Goal: Communication & Community: Answer question/provide support

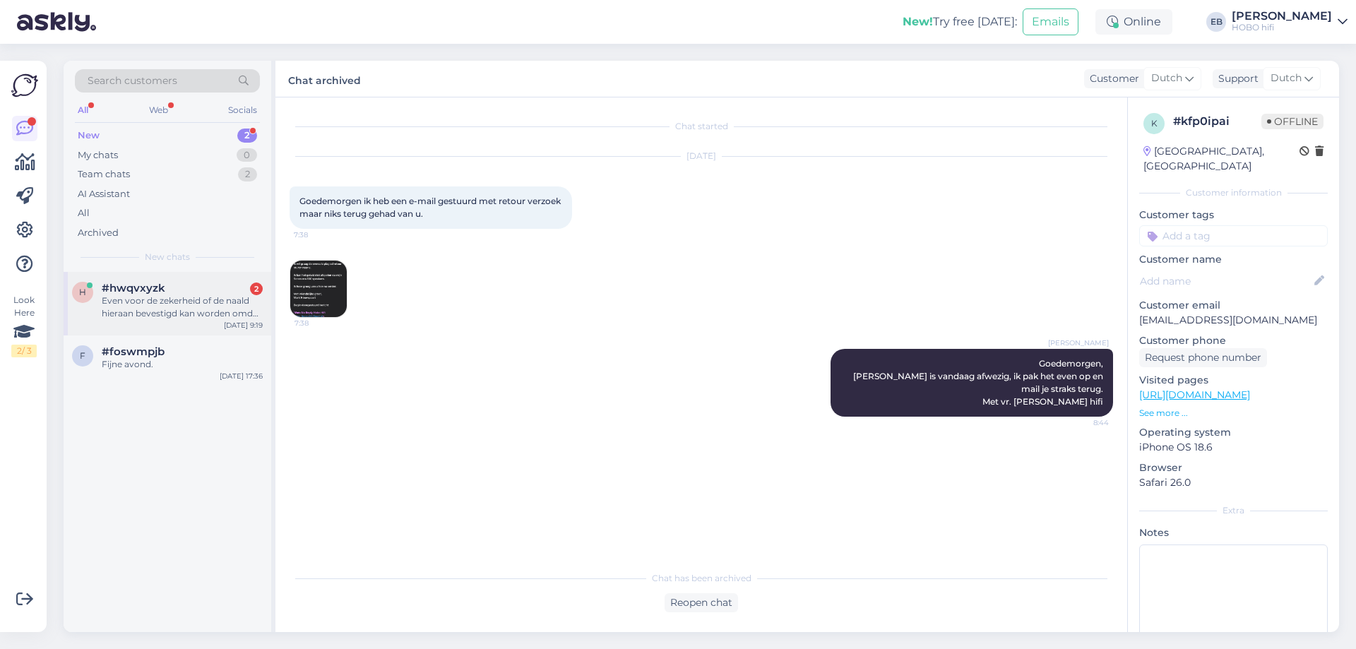
click at [229, 299] on div "Even voor de zekerheid of de naald hieraan bevestigd kan worden omdat ik twee s…" at bounding box center [182, 306] width 161 height 25
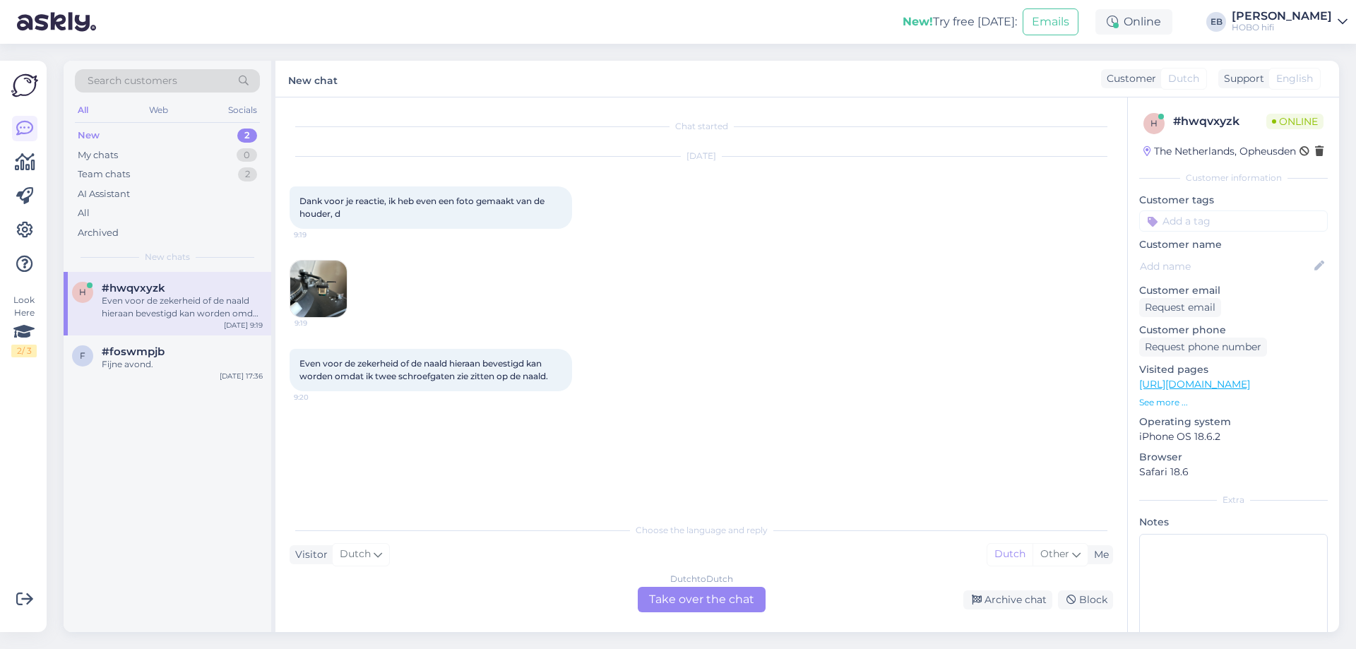
click at [334, 301] on img at bounding box center [318, 289] width 56 height 56
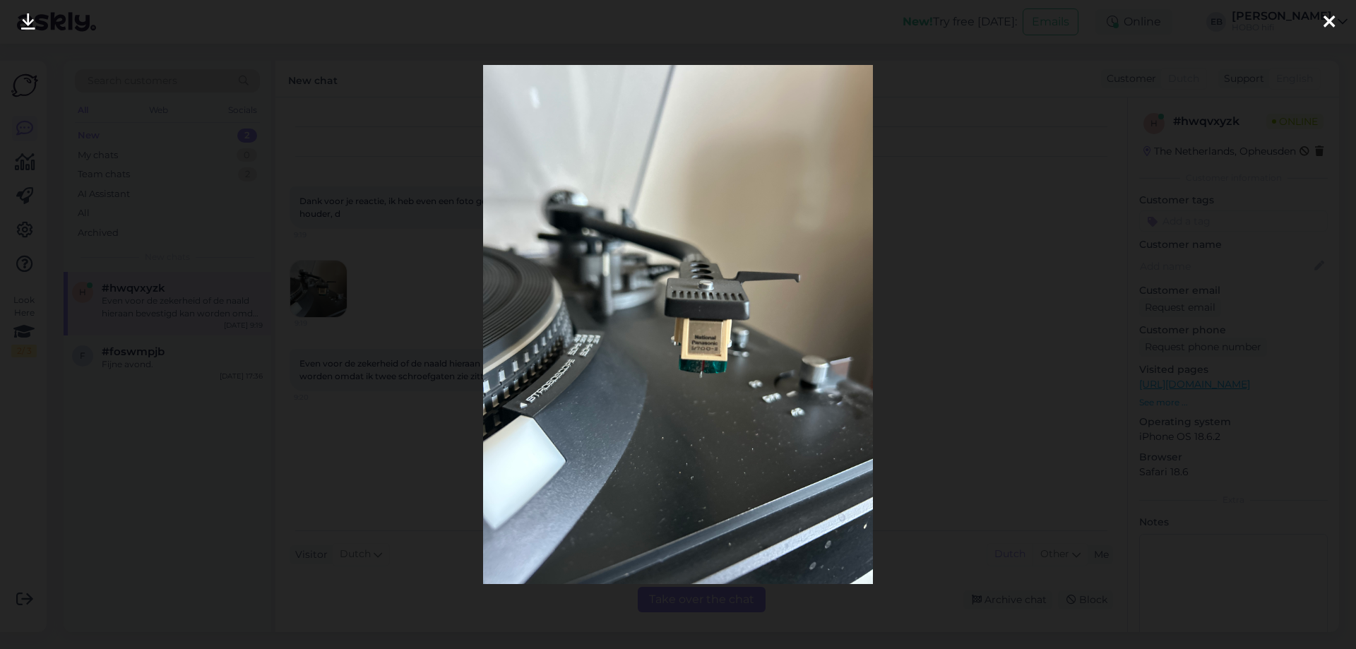
click at [1325, 16] on icon at bounding box center [1328, 22] width 11 height 18
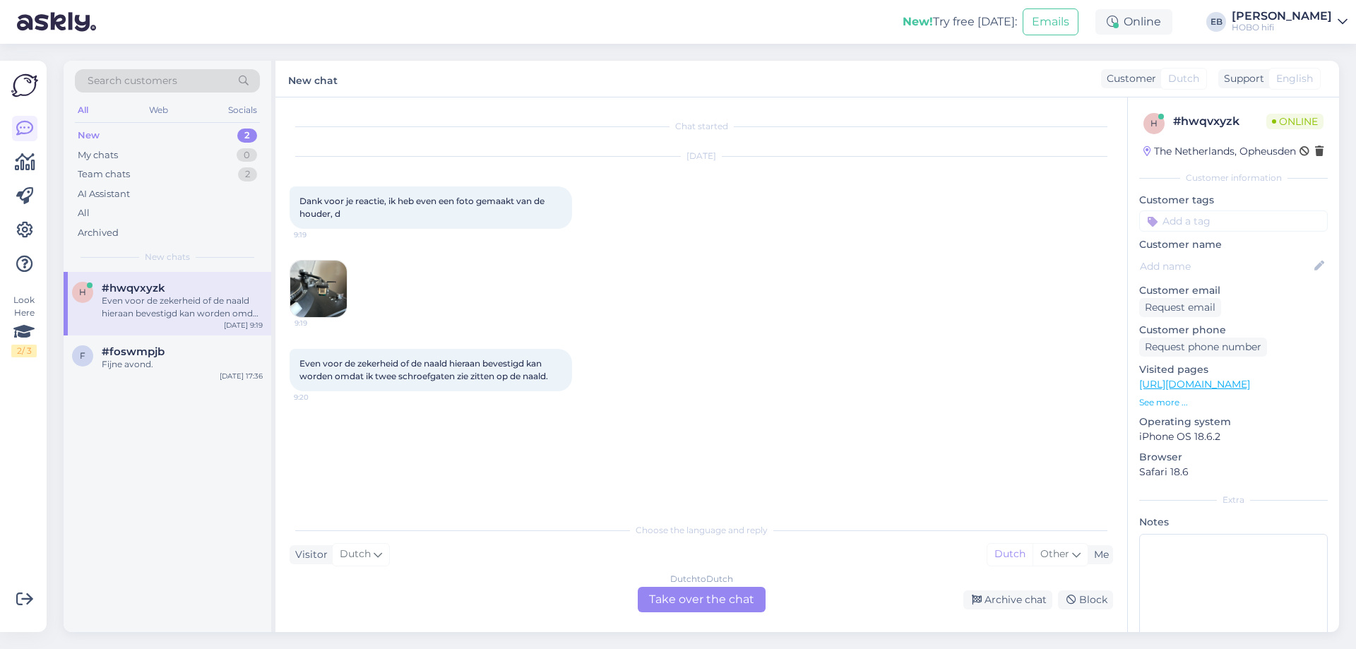
click at [724, 592] on div "Dutch to Dutch Take over the chat" at bounding box center [702, 599] width 128 height 25
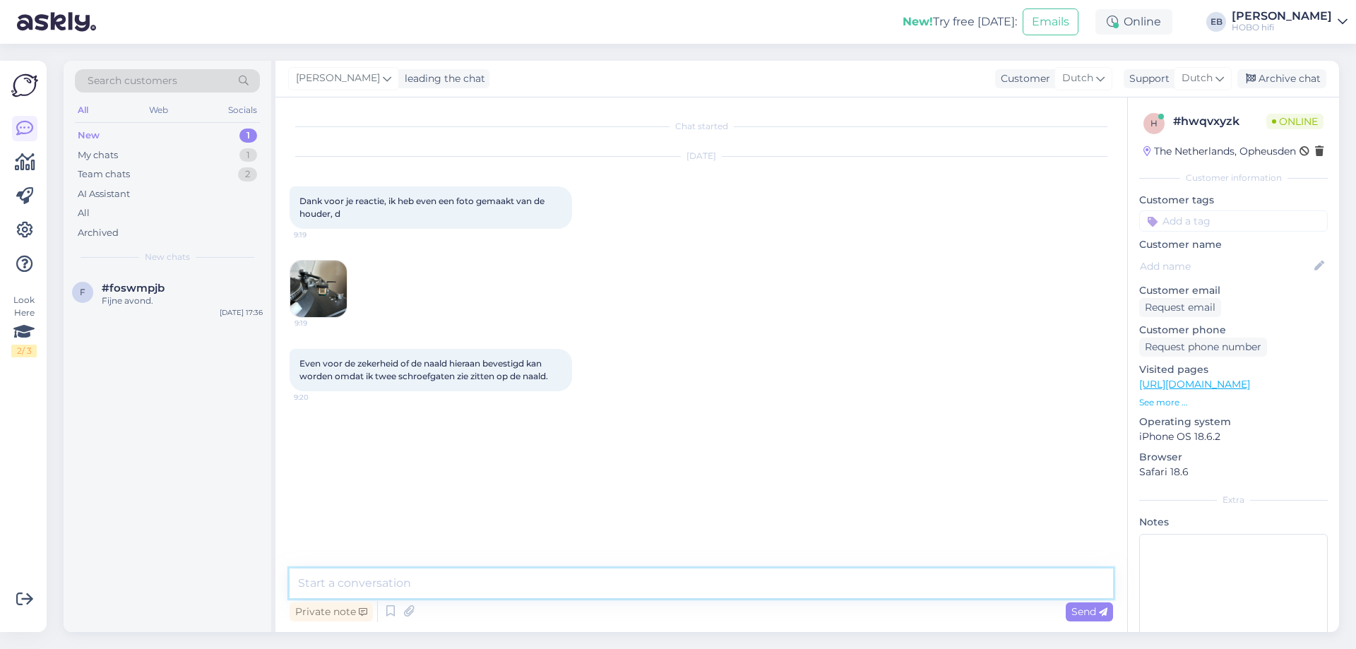
click at [390, 584] on textarea at bounding box center [700, 583] width 823 height 30
type textarea "Goedemorgen"
type textarea "Dit is een wat andere headshell dan normaal, vrees ik."
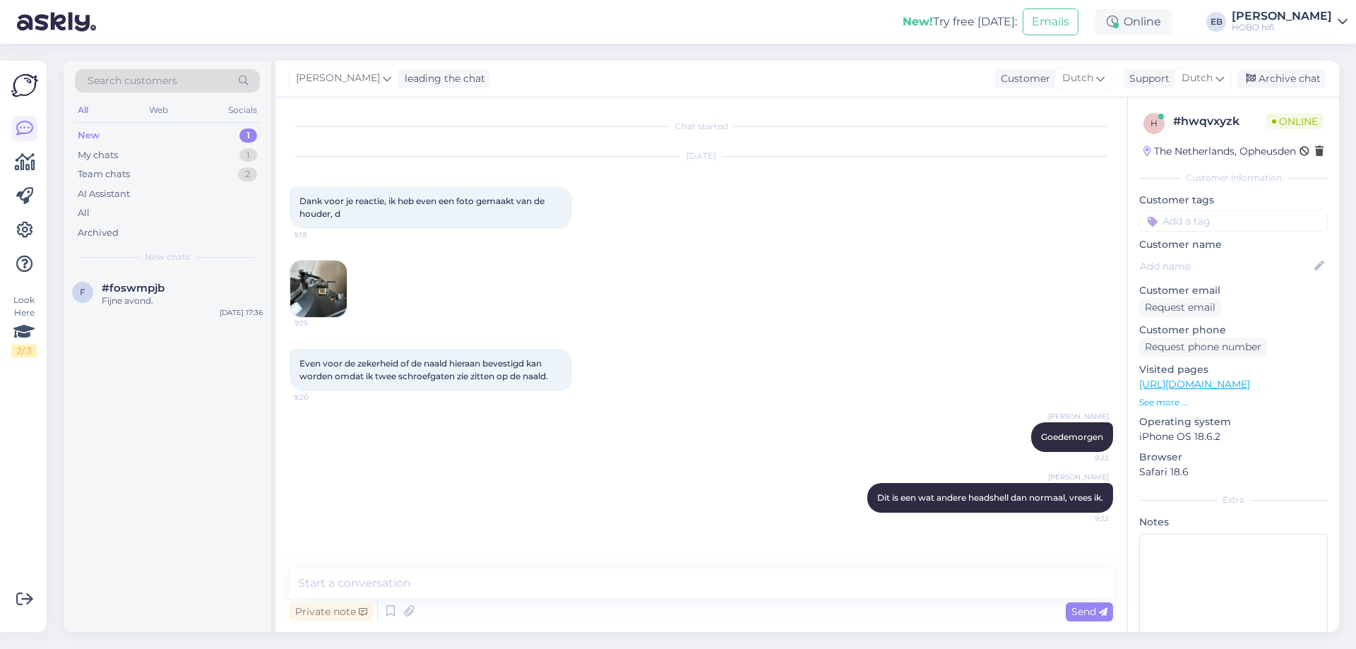
click at [323, 301] on img at bounding box center [318, 289] width 56 height 56
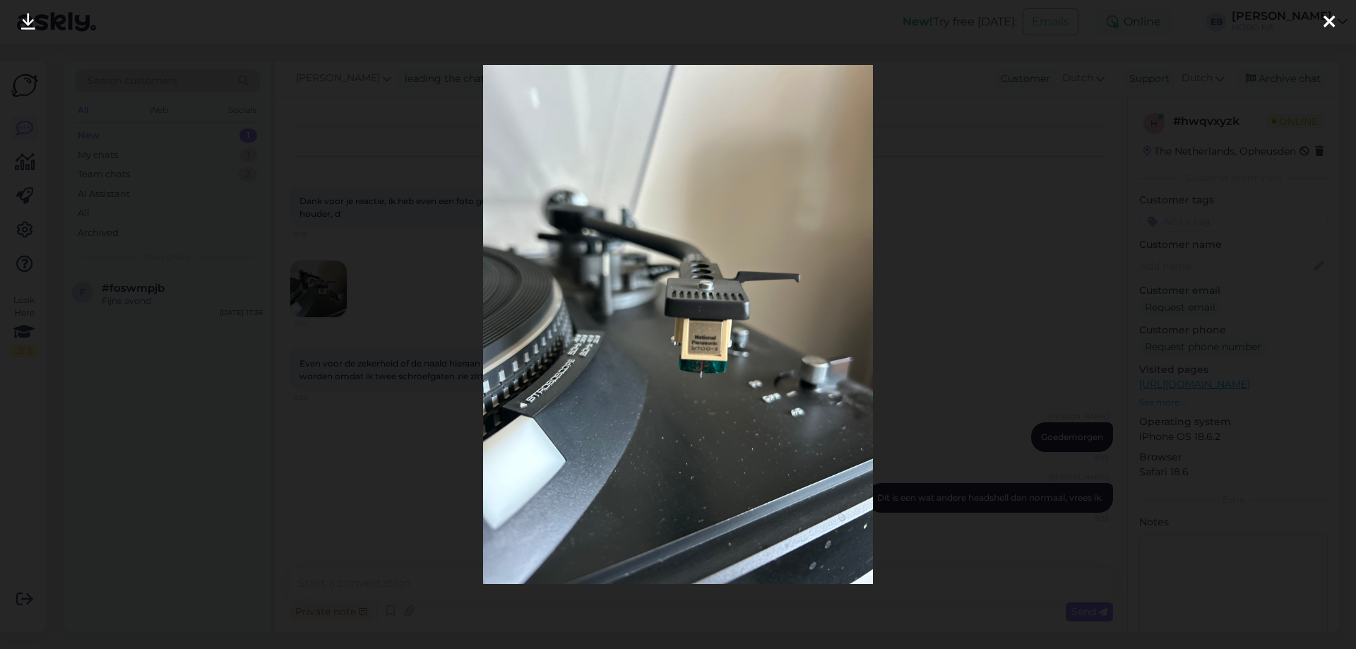
click at [1335, 27] on div at bounding box center [1329, 22] width 28 height 44
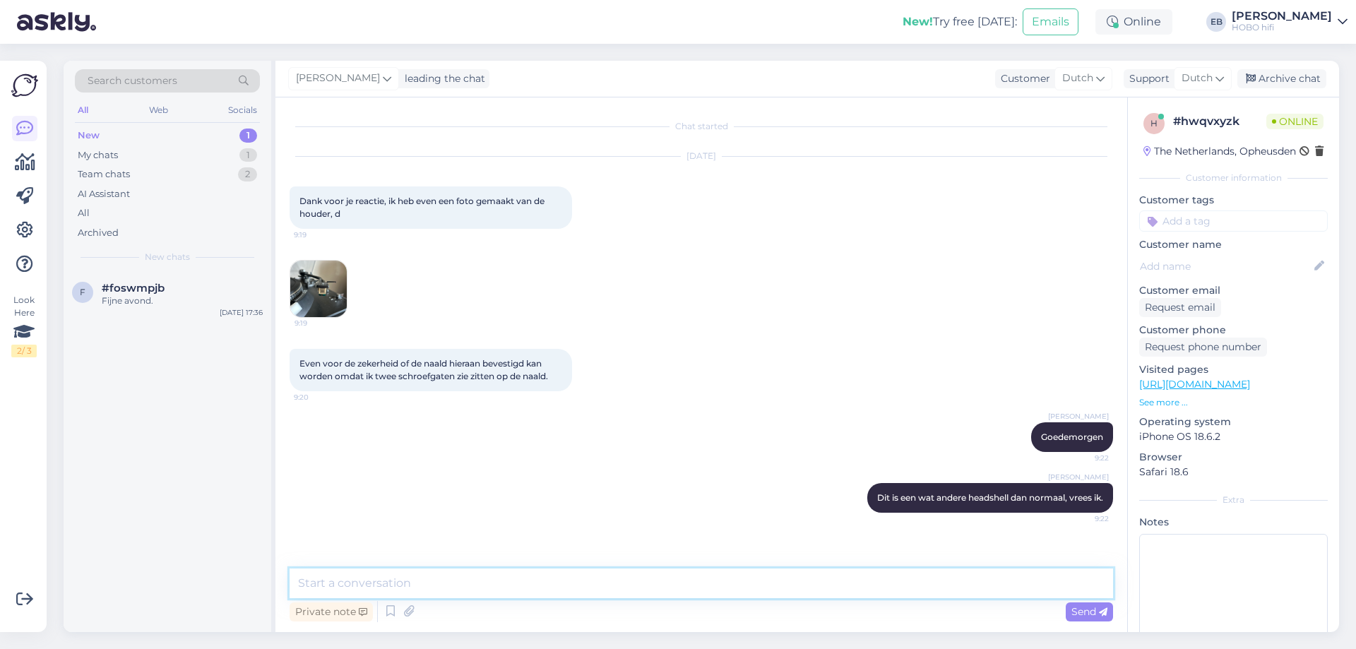
click at [542, 584] on textarea at bounding box center [700, 583] width 823 height 30
type textarea "No geen probleem, maar dan zal je ook een andere headshell moeten bestellen. Di…"
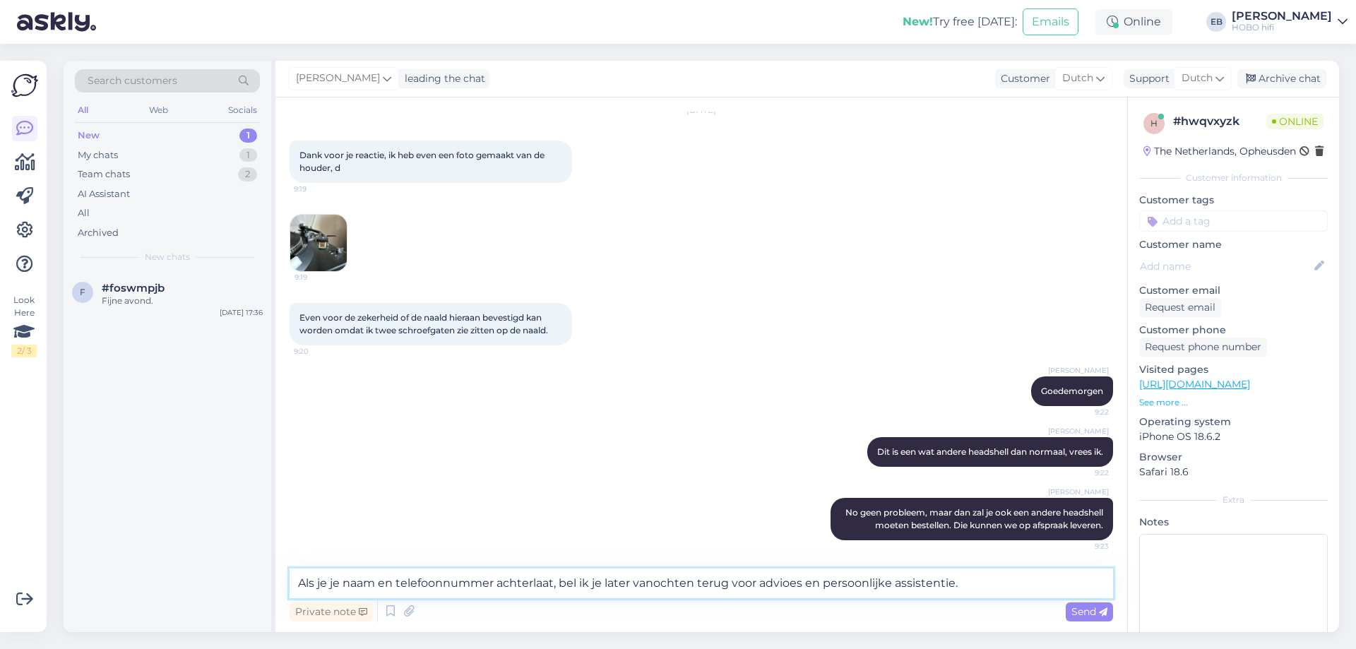
click at [691, 580] on textarea "Als je je naam en telefoonnummer achterlaat, bel ik je later vanochten terug vo…" at bounding box center [700, 583] width 823 height 30
type textarea "Als je je naam en telefoonnummer achterlaat, bel ik je later vanochtend terug v…"
click at [1082, 616] on span "Send" at bounding box center [1089, 611] width 36 height 13
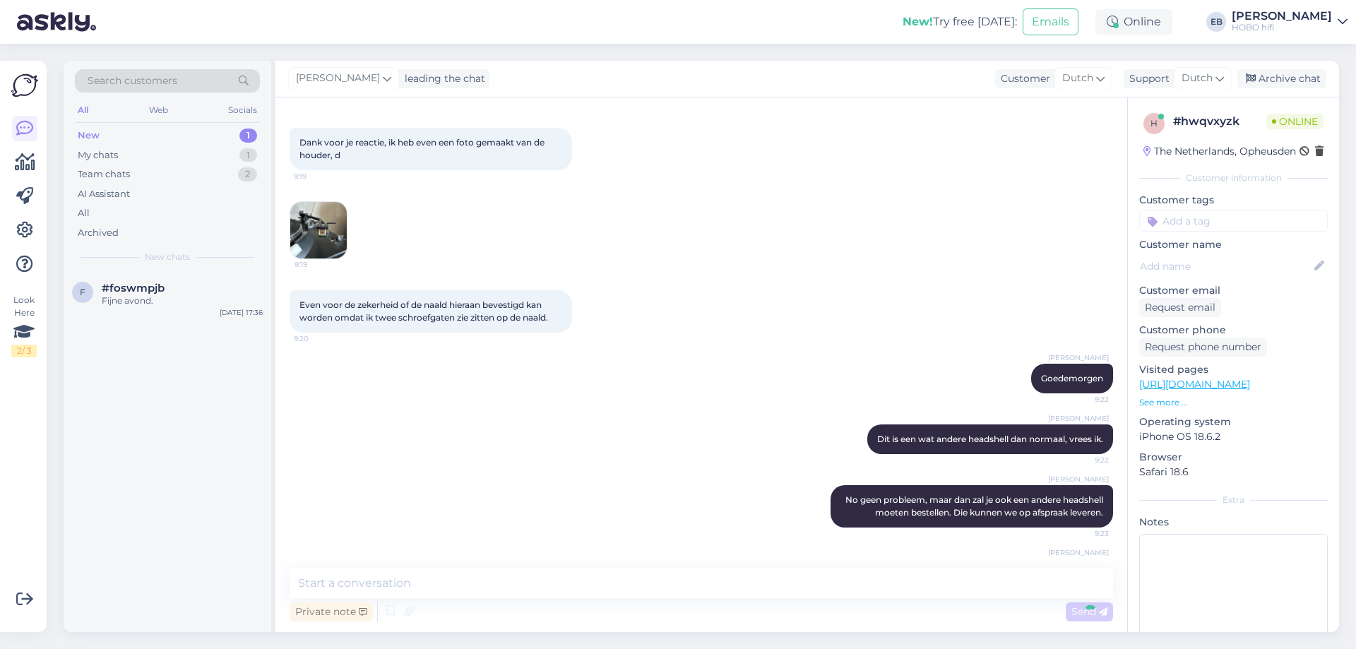
scroll to position [132, 0]
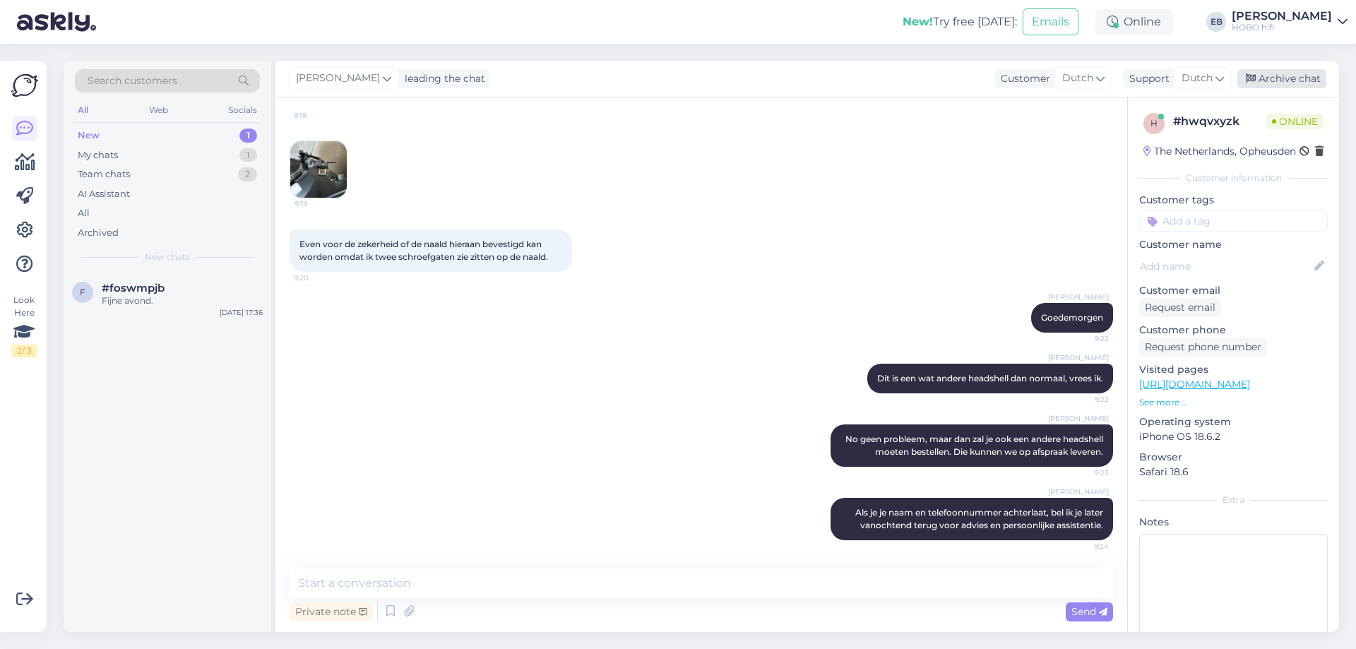
click at [1274, 77] on div "Archive chat" at bounding box center [1281, 78] width 89 height 19
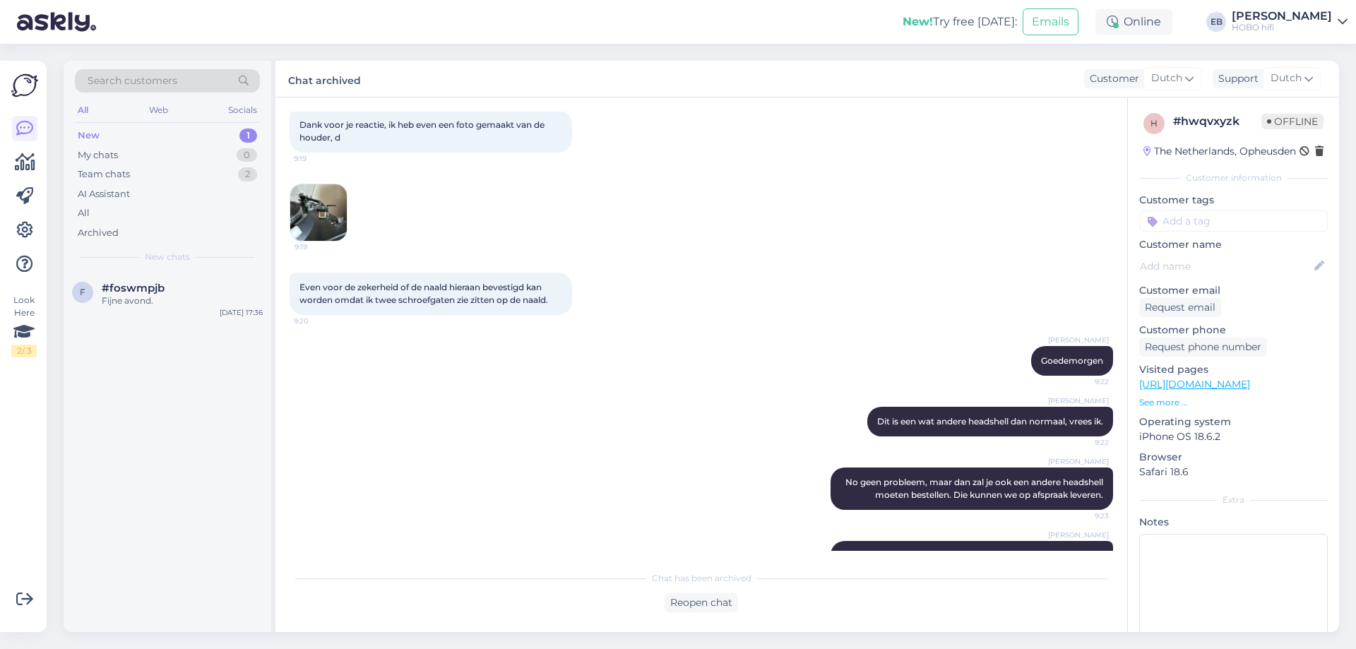
scroll to position [137, 0]
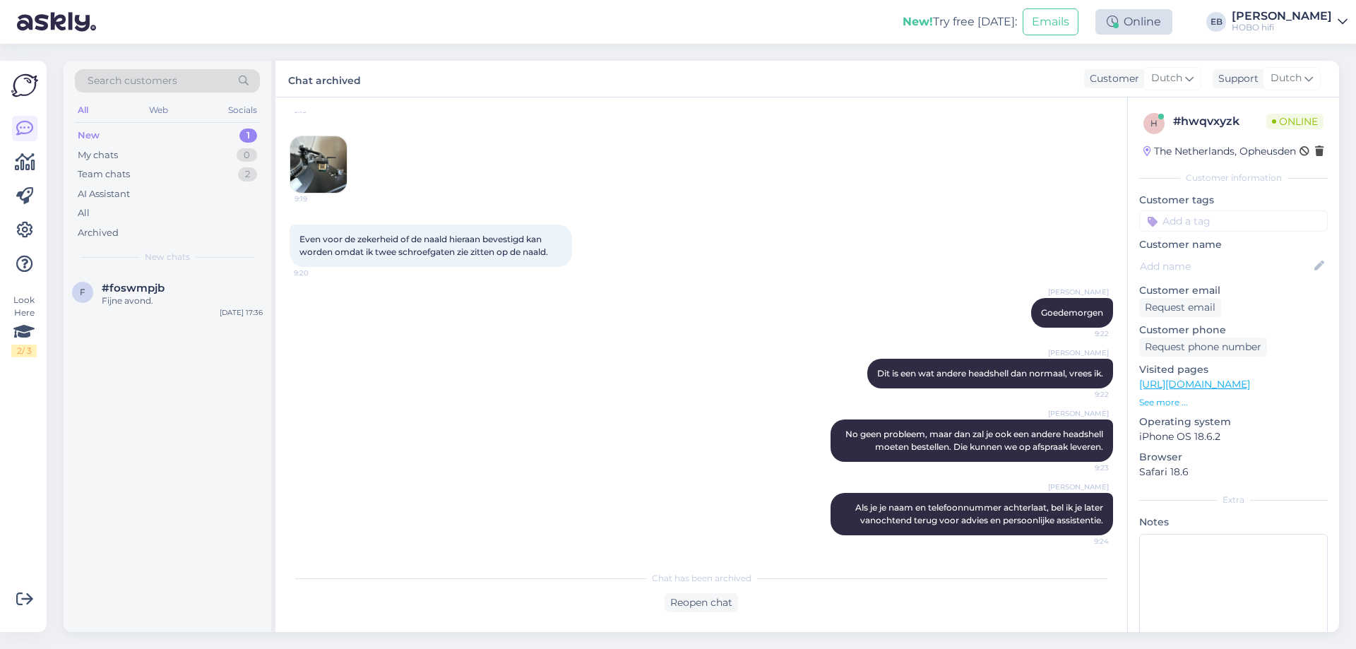
click at [1166, 20] on div "Online" at bounding box center [1133, 21] width 77 height 25
click at [1161, 73] on button "1 hour" at bounding box center [1140, 76] width 41 height 16
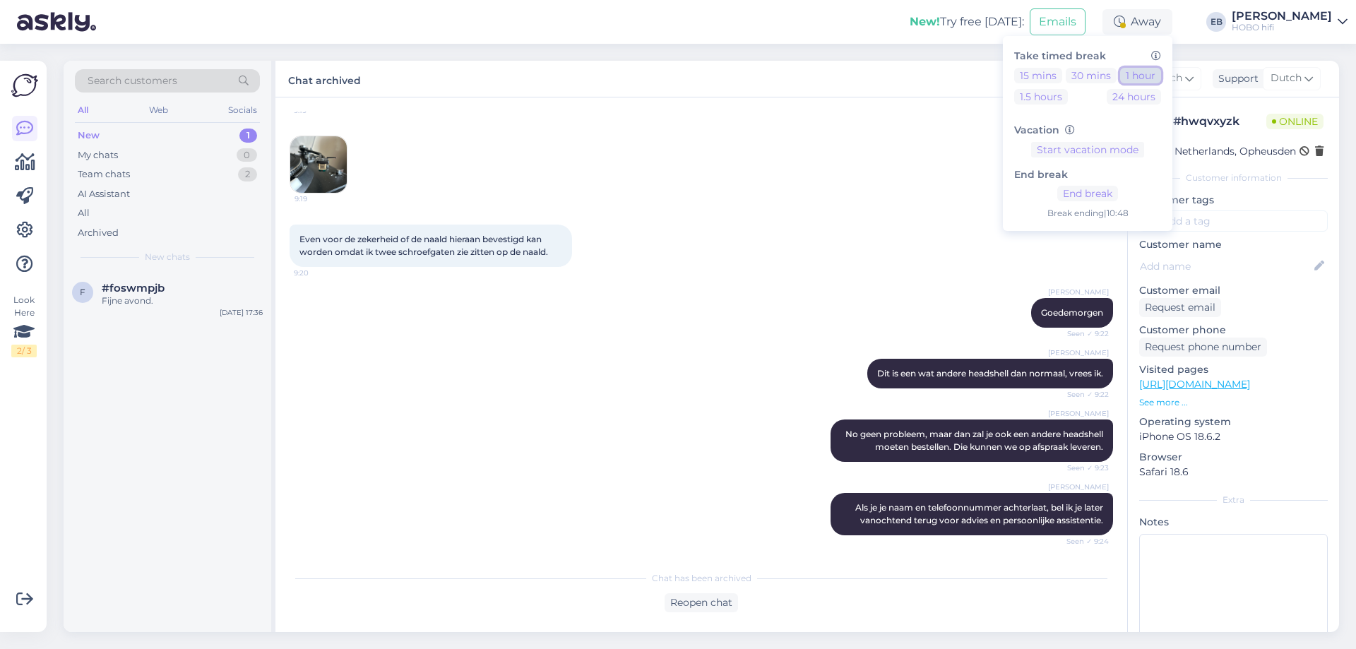
scroll to position [198, 0]
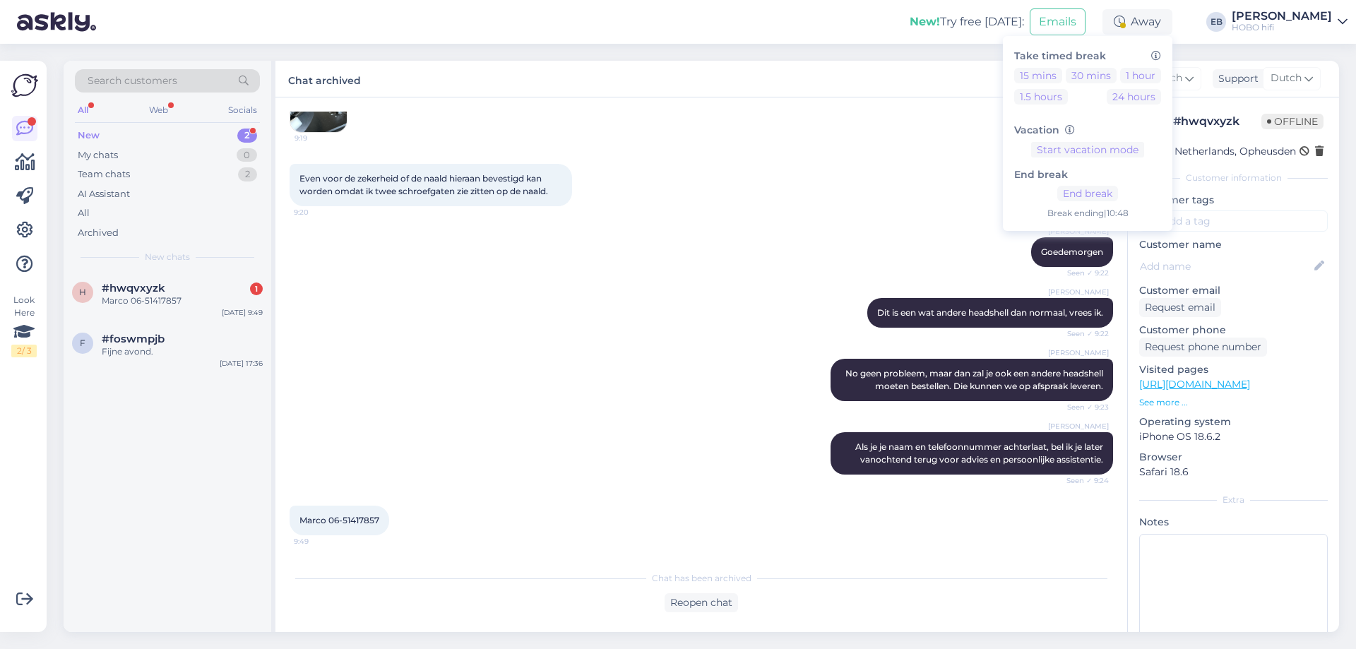
click at [908, 282] on div "[PERSON_NAME] Dit is een wat andere headshell dan normaal, vrees ik. Seen ✓ 9:22" at bounding box center [700, 312] width 823 height 61
